Goal: Task Accomplishment & Management: Manage account settings

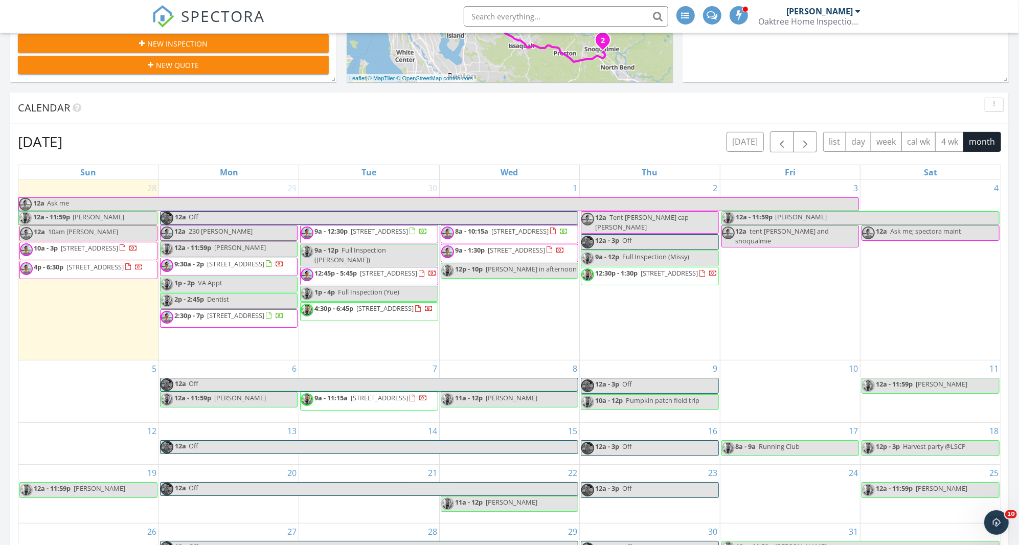
scroll to position [1033, 1020]
click at [735, 111] on div "Calendar" at bounding box center [502, 107] width 968 height 15
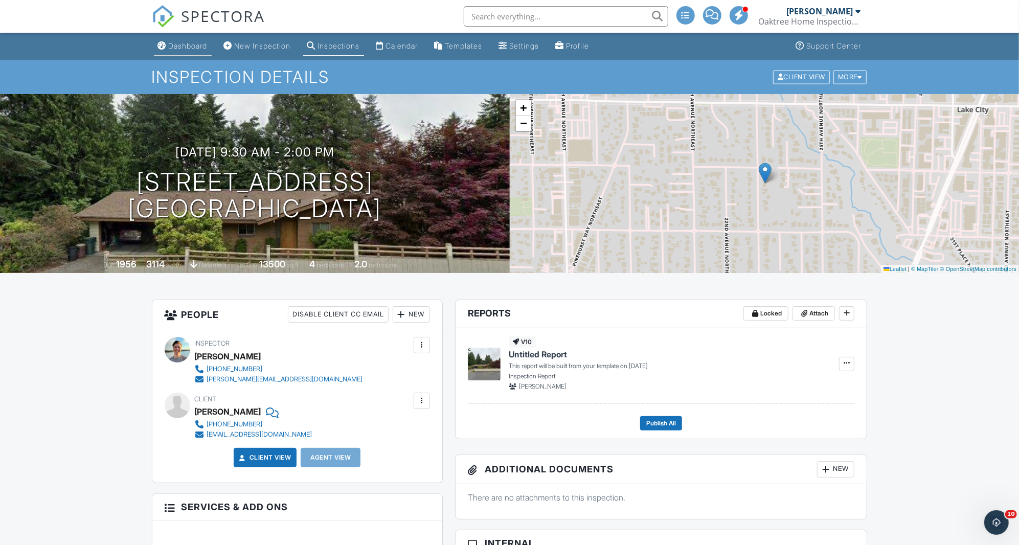
click at [206, 44] on div "Dashboard" at bounding box center [188, 45] width 39 height 9
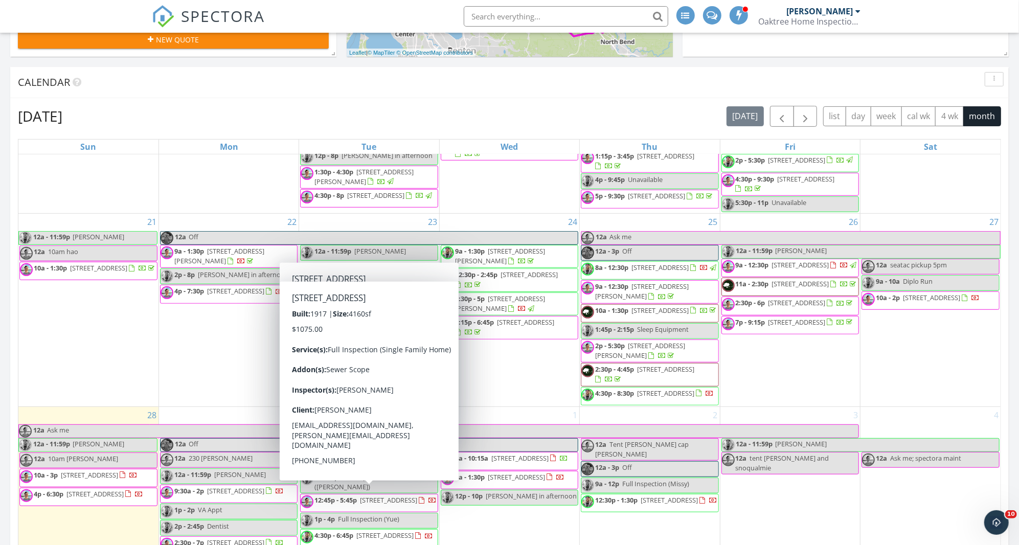
scroll to position [197, 0]
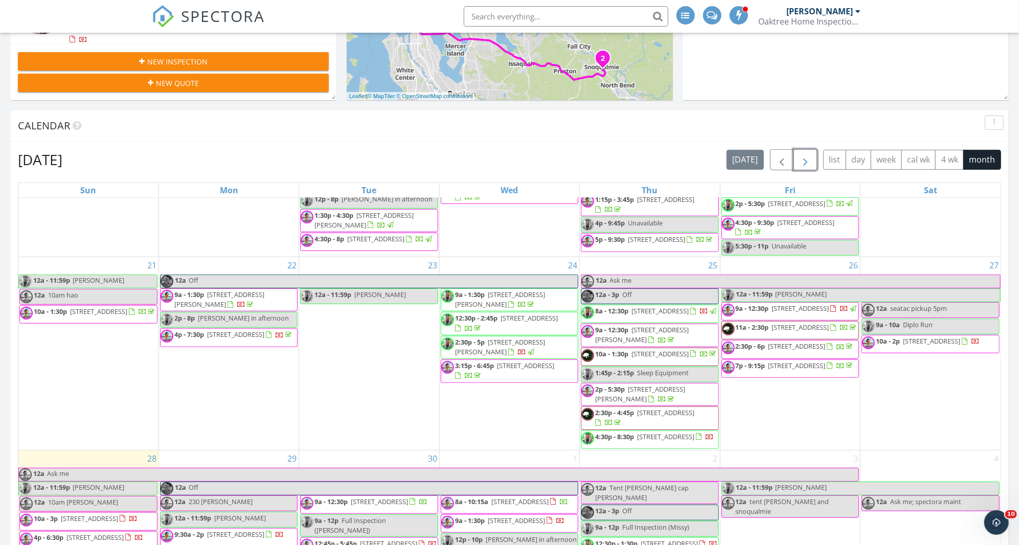
click at [806, 161] on span "button" at bounding box center [805, 160] width 12 height 12
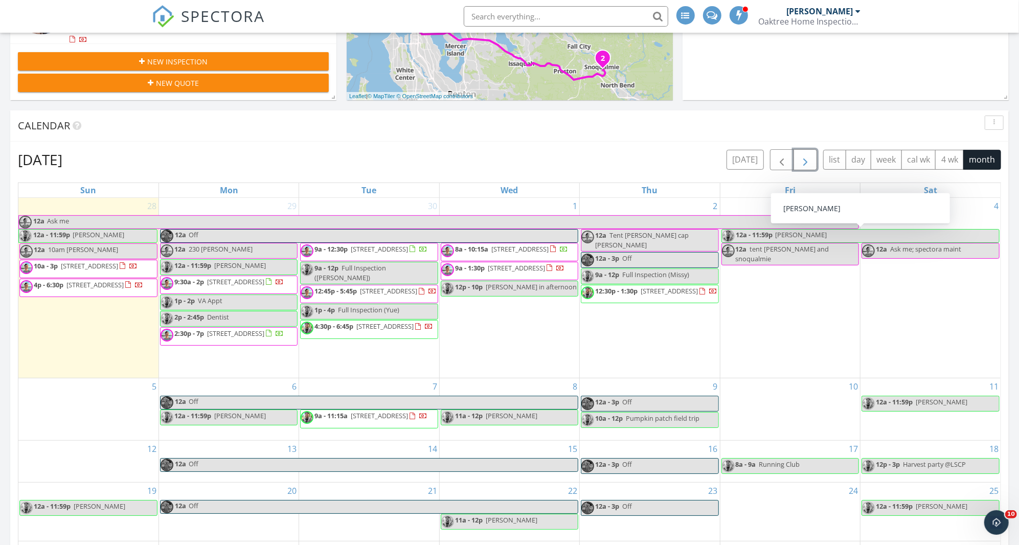
scroll to position [226, 0]
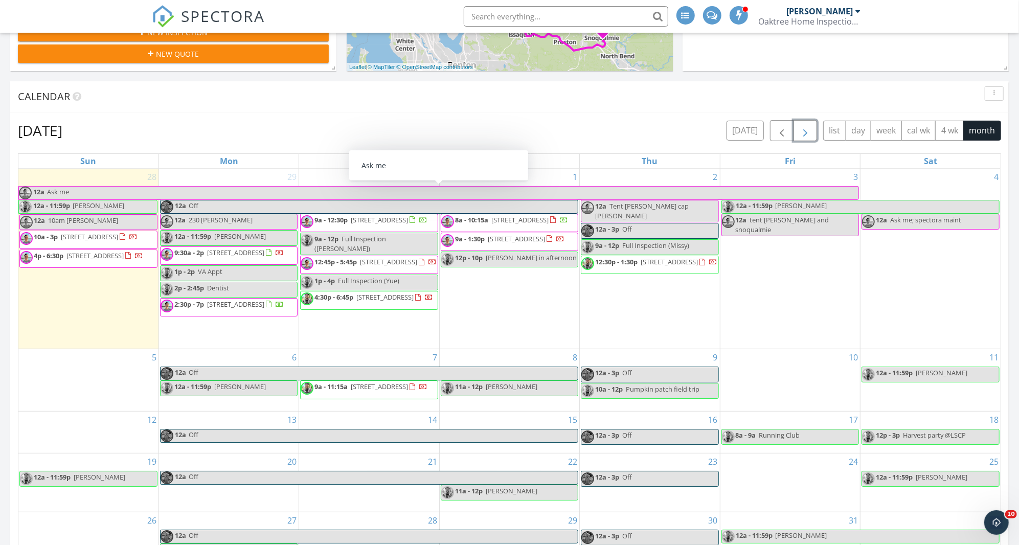
click at [527, 187] on span "Ask me" at bounding box center [453, 193] width 812 height 13
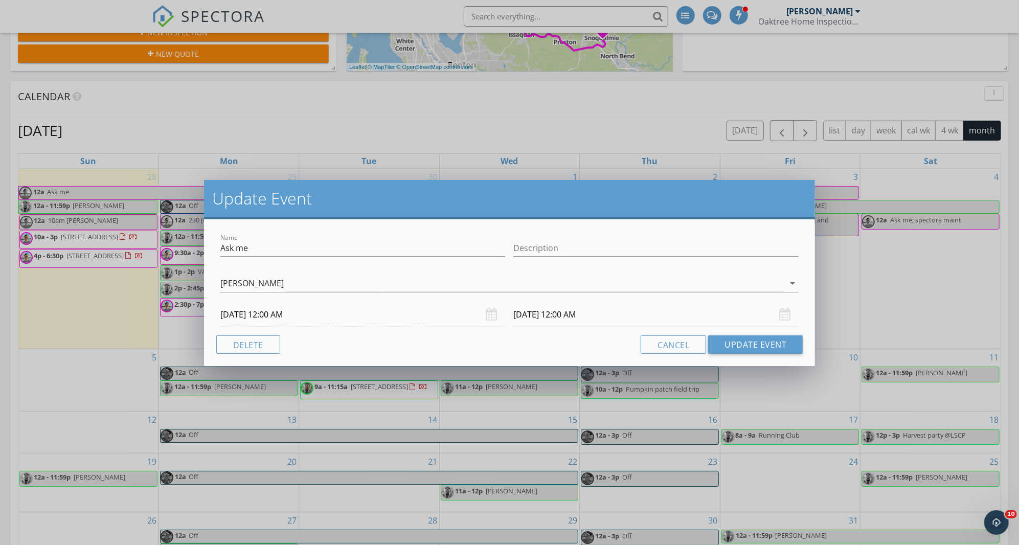
click at [562, 134] on div "Update Event Name Ask me Description Cody Christiansen arrow_drop_down 09/25/20…" at bounding box center [509, 272] width 1019 height 545
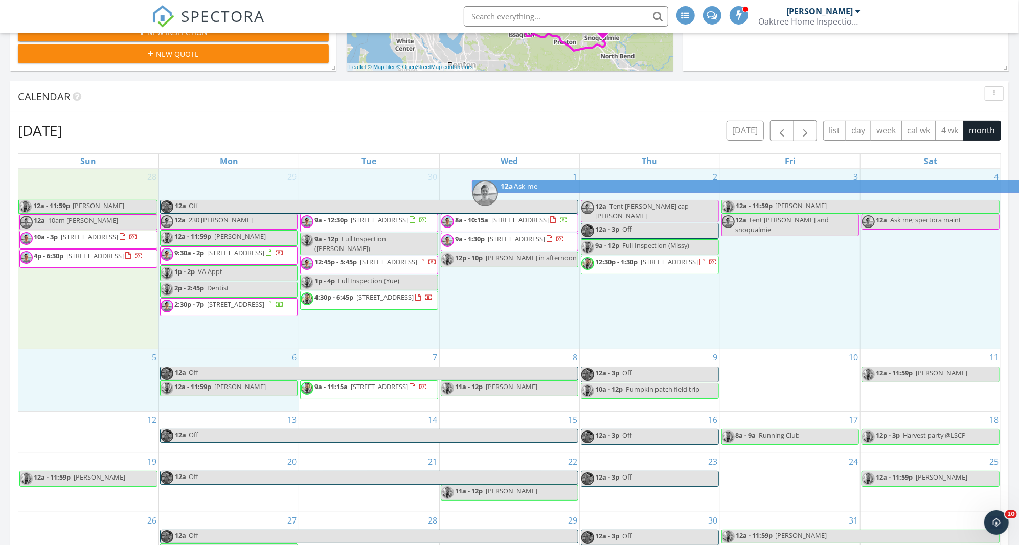
drag, startPoint x: 187, startPoint y: 188, endPoint x: 641, endPoint y: 183, distance: 453.6
click at [641, 183] on body "SPECTORA Cody Christiansen Oaktree Home Inspections Role: Inspector Change Role…" at bounding box center [509, 524] width 1019 height 1500
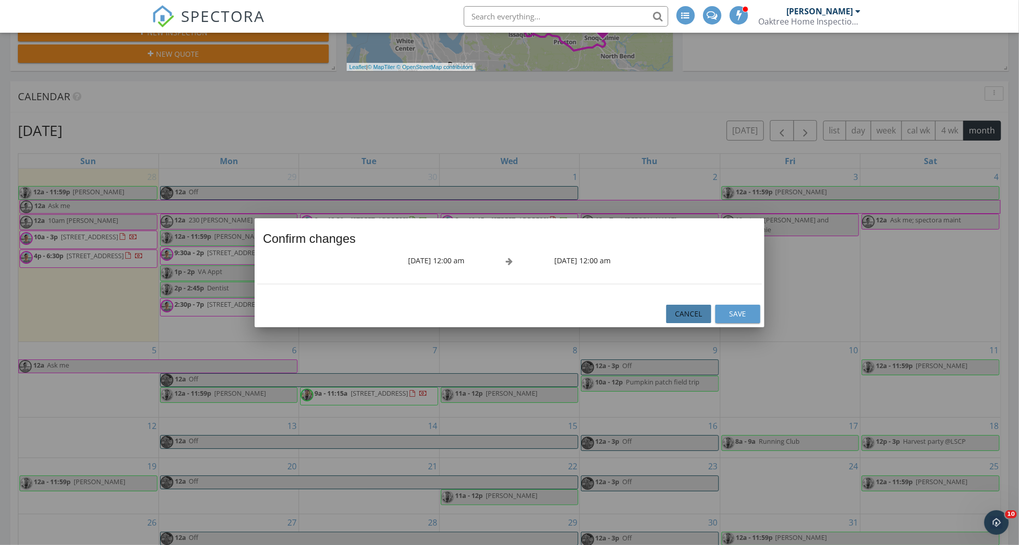
click at [687, 312] on div "Cancel" at bounding box center [688, 313] width 29 height 11
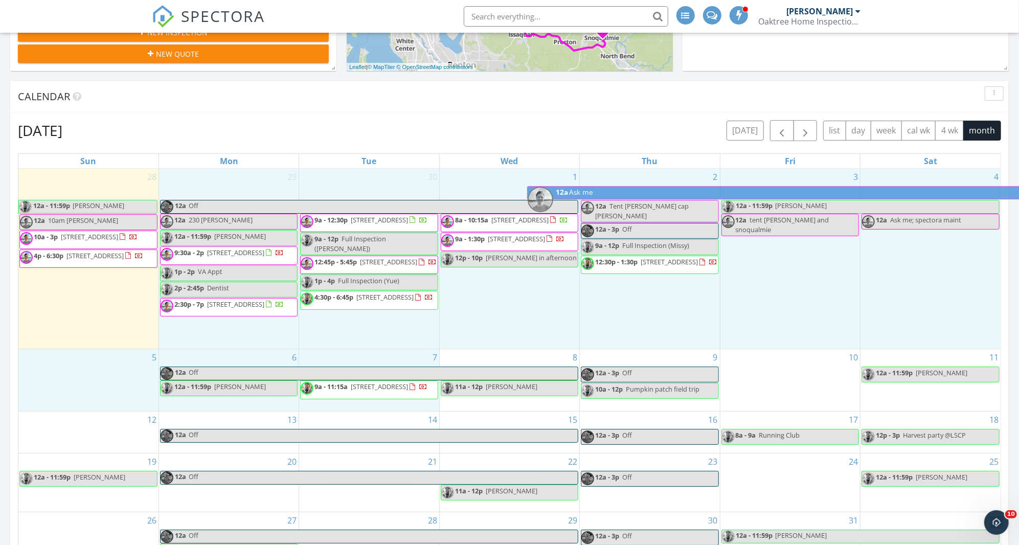
drag, startPoint x: 85, startPoint y: 191, endPoint x: 594, endPoint y: 191, distance: 508.8
click at [594, 191] on body "SPECTORA Cody Christiansen Oaktree Home Inspections Role: Inspector Change Role…" at bounding box center [509, 524] width 1019 height 1500
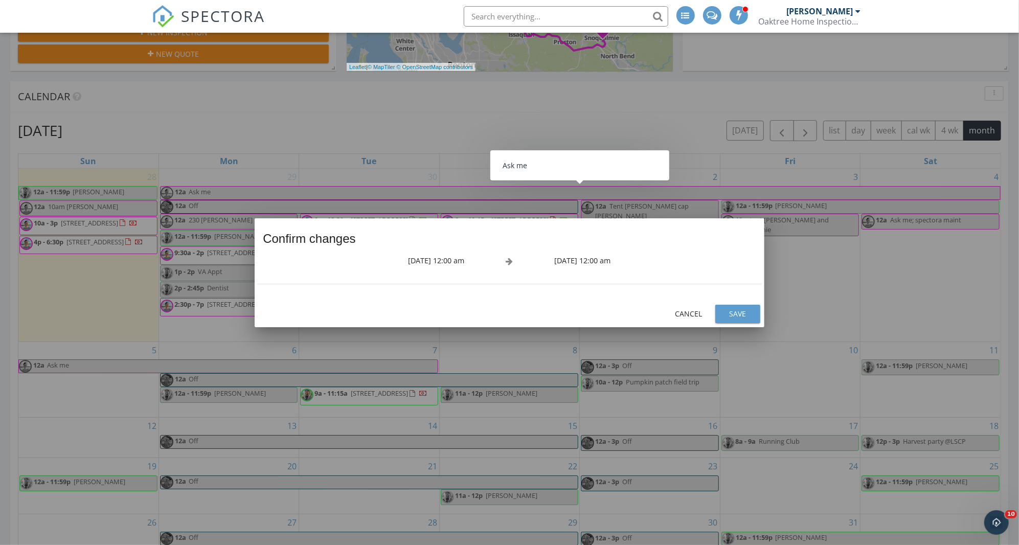
click at [742, 312] on div "Save" at bounding box center [738, 313] width 29 height 11
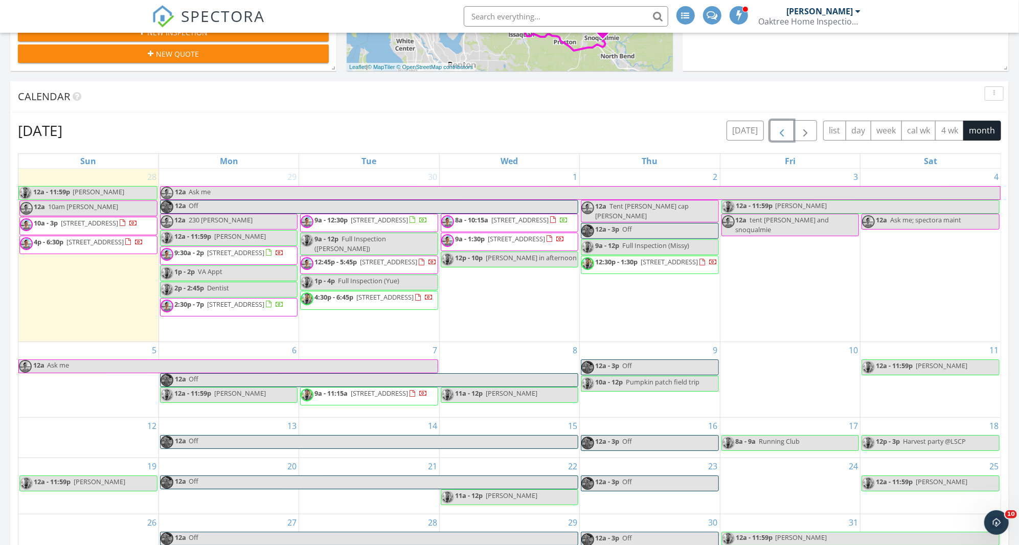
click at [786, 129] on span "button" at bounding box center [782, 131] width 12 height 12
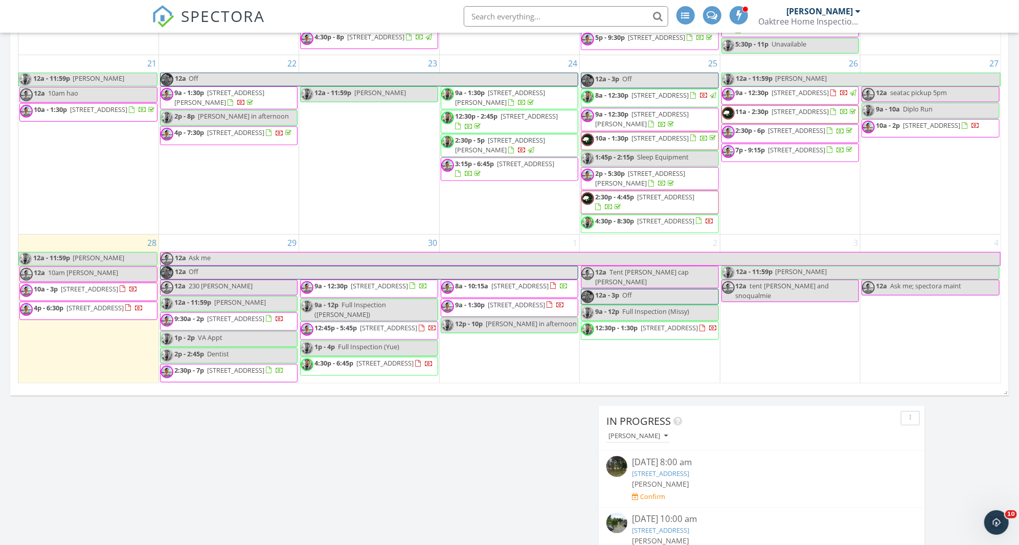
scroll to position [414, 0]
